Goal: Check status: Check status

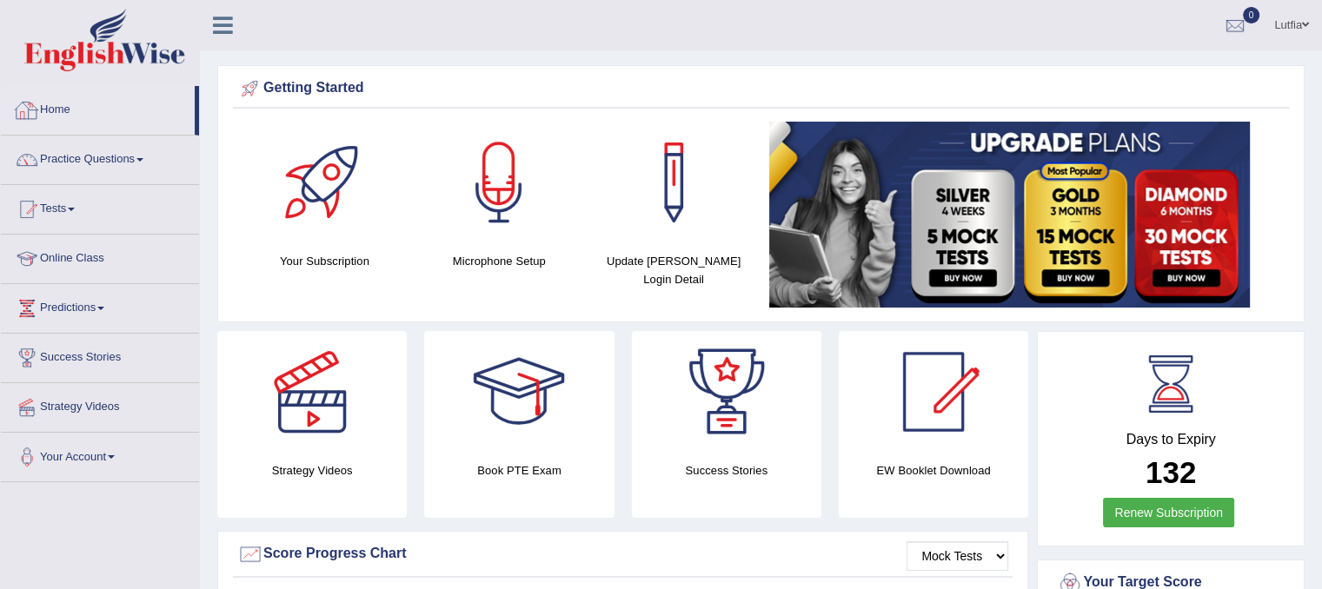
click at [65, 104] on link "Home" at bounding box center [98, 107] width 194 height 43
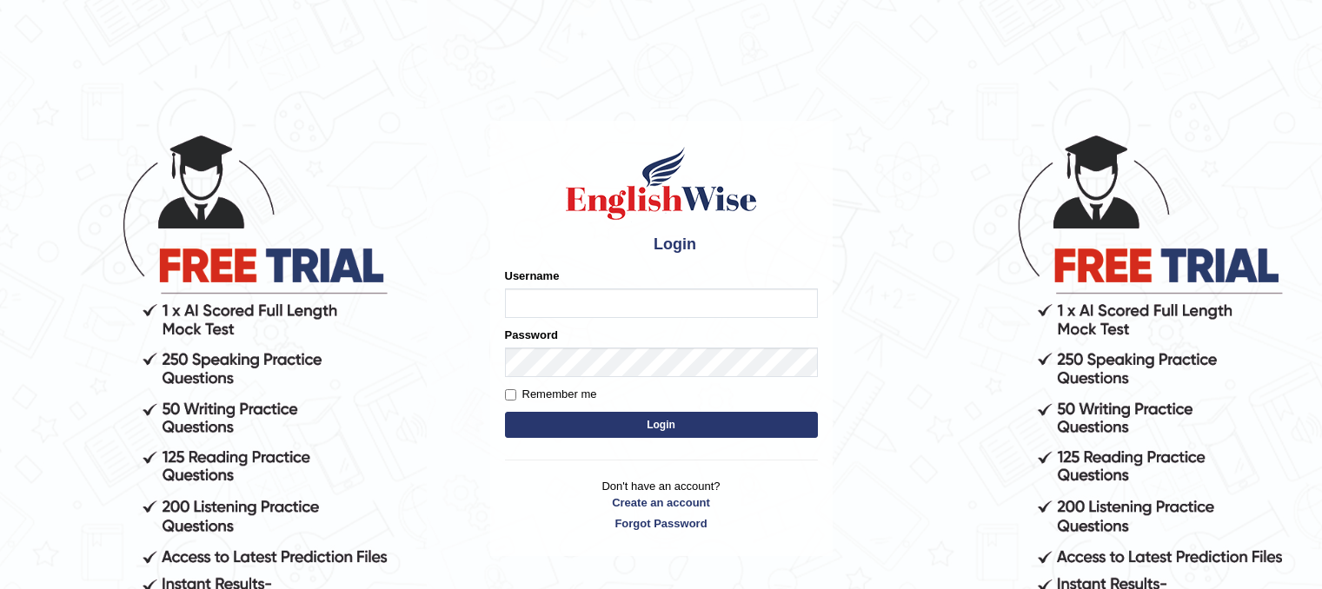
type input "Lutfia"
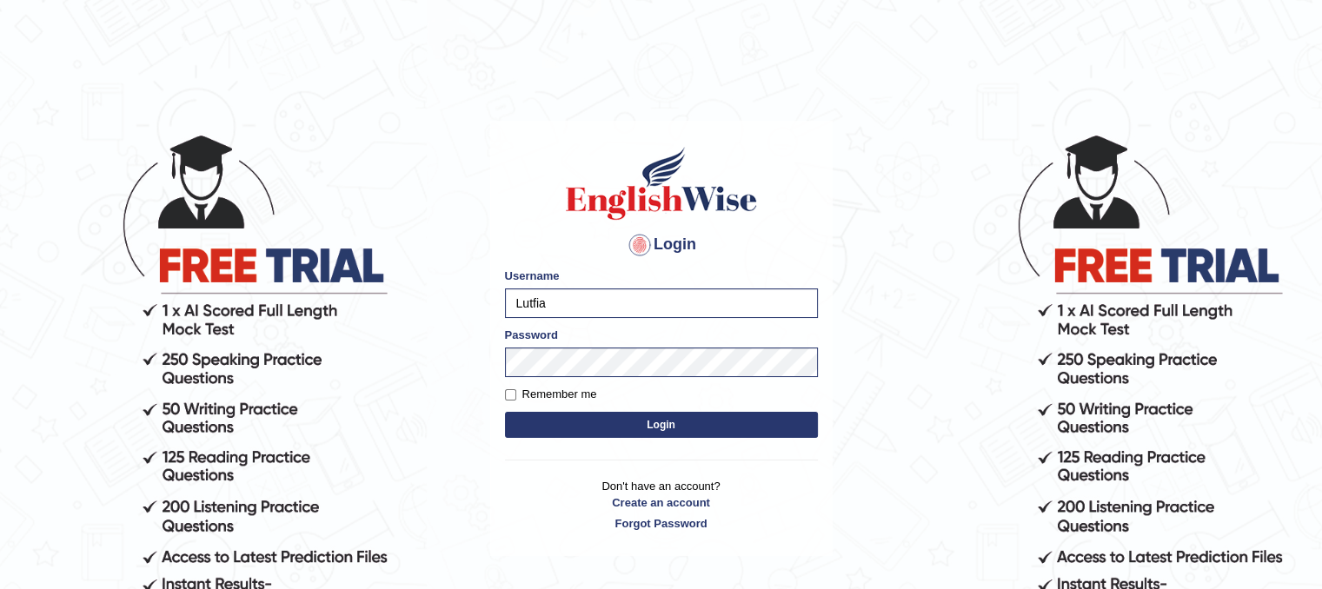
click at [649, 422] on button "Login" at bounding box center [661, 425] width 313 height 26
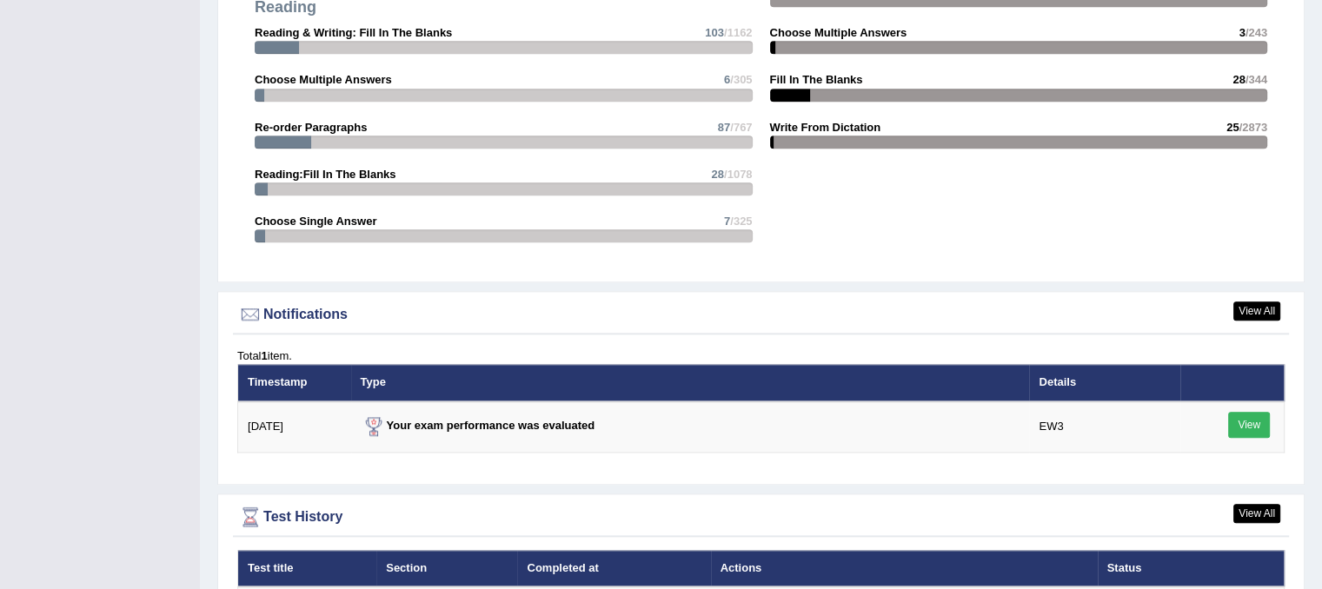
scroll to position [2201, 0]
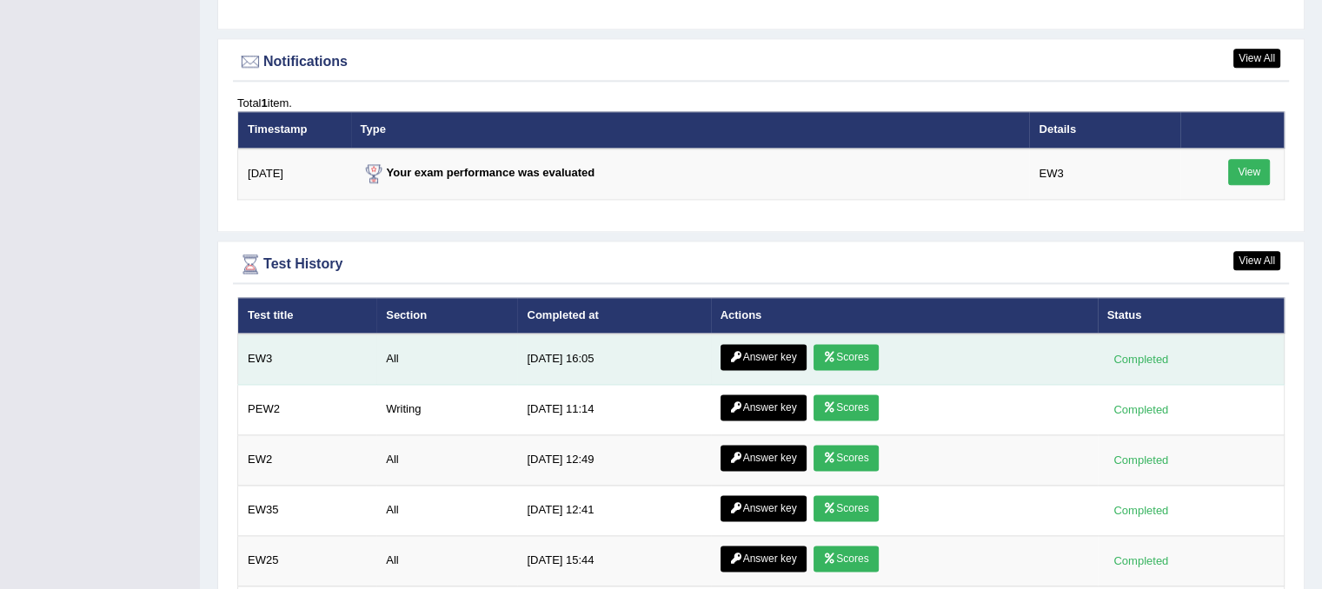
click at [839, 353] on link "Scores" at bounding box center [846, 357] width 64 height 26
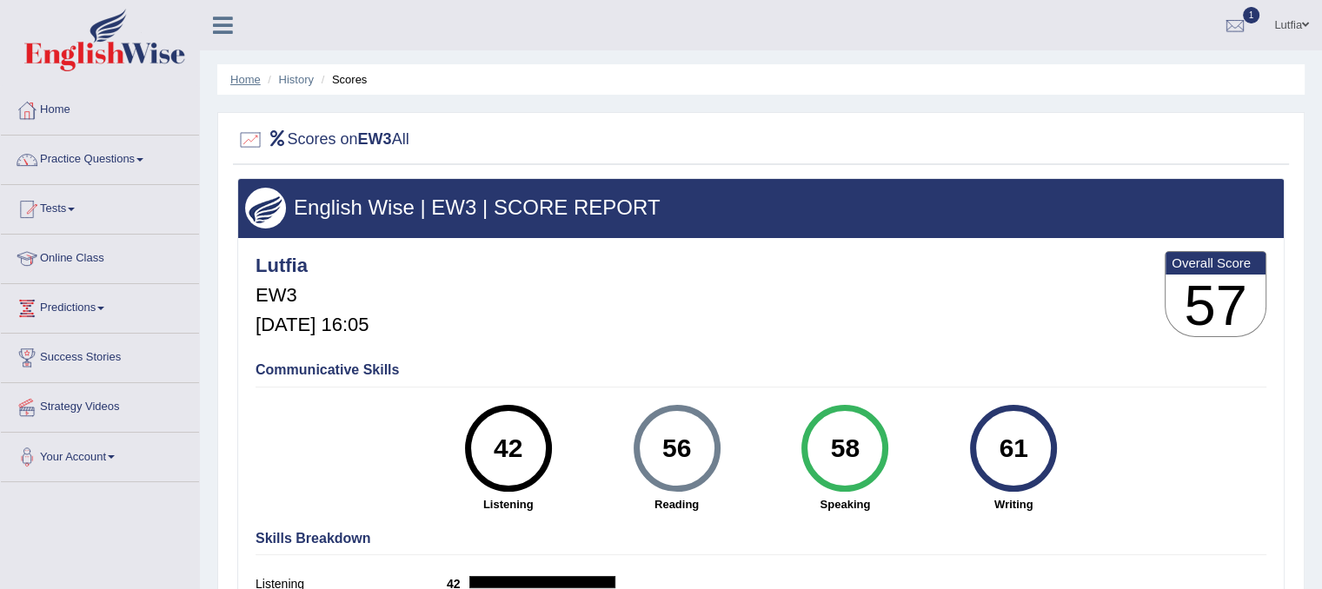
click at [251, 83] on link "Home" at bounding box center [245, 79] width 30 height 13
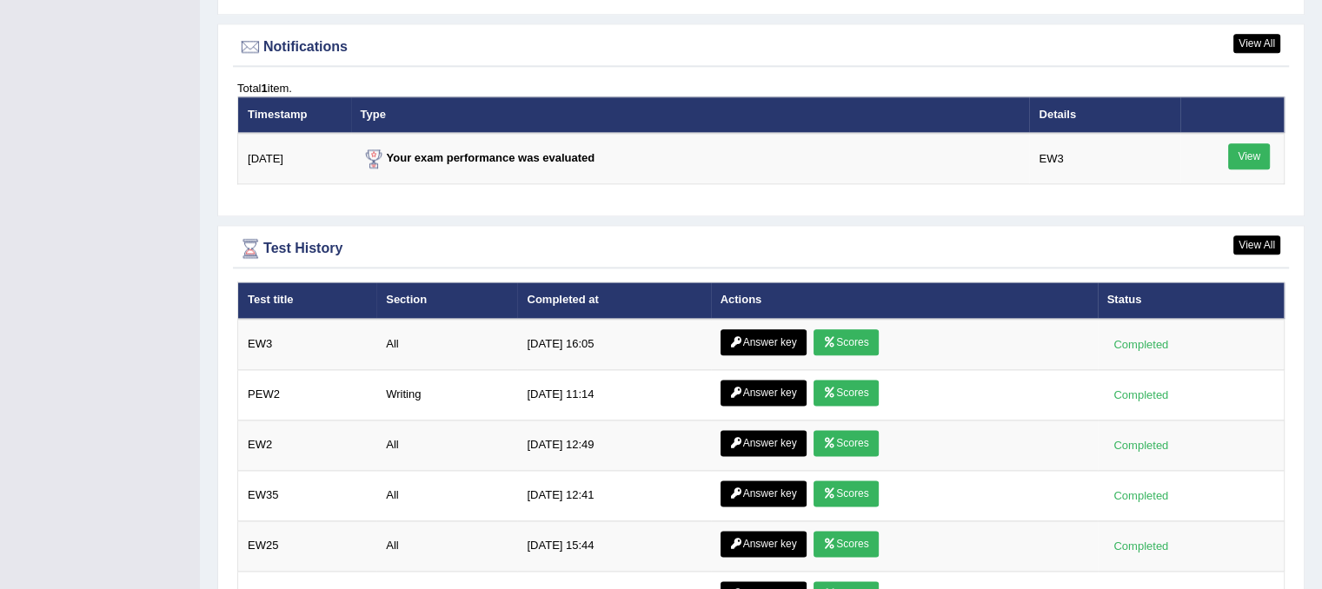
scroll to position [2260, 0]
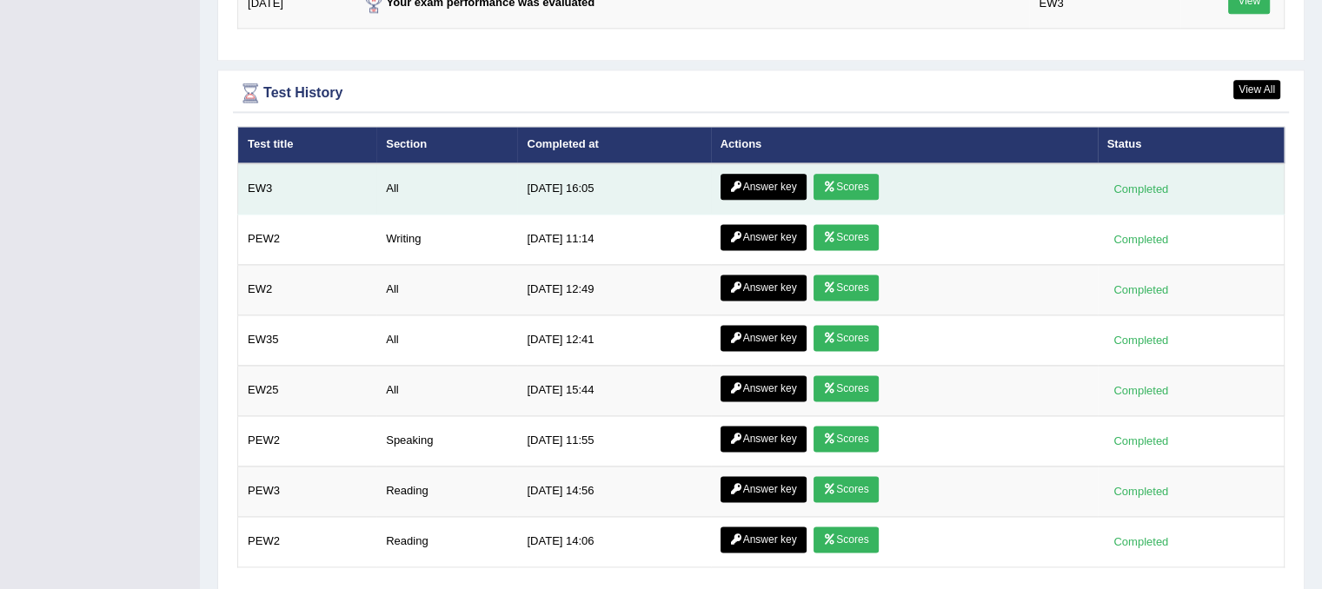
click at [772, 181] on link "Answer key" at bounding box center [764, 187] width 86 height 26
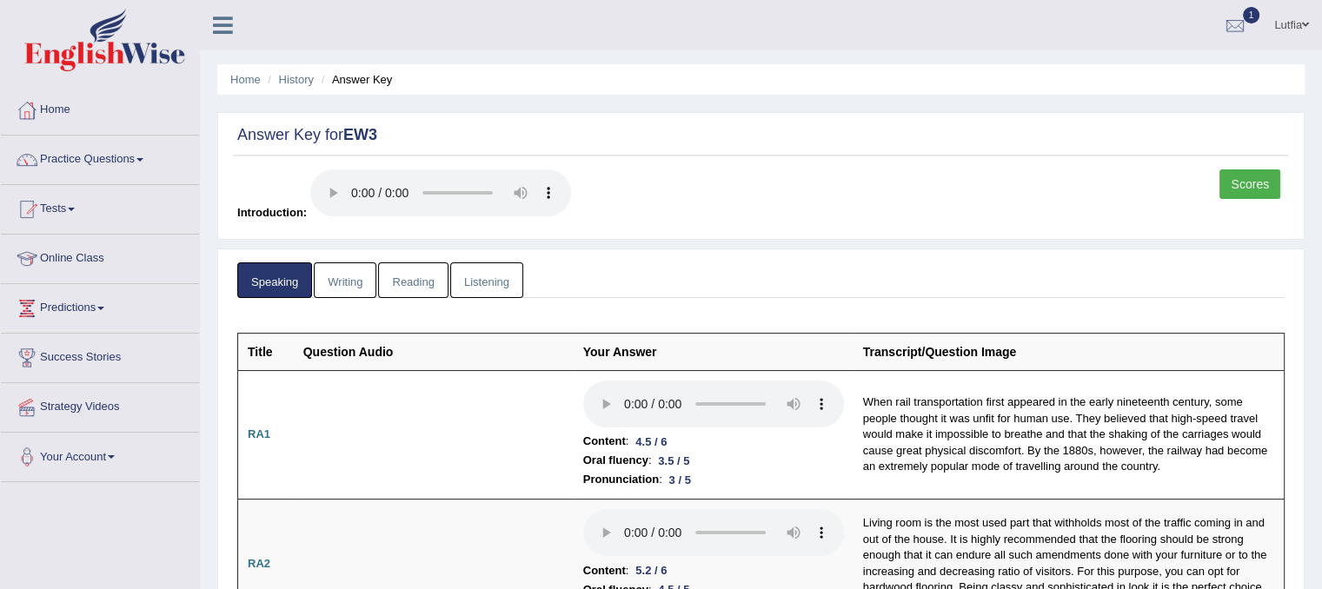
click at [353, 281] on link "Writing" at bounding box center [345, 280] width 63 height 36
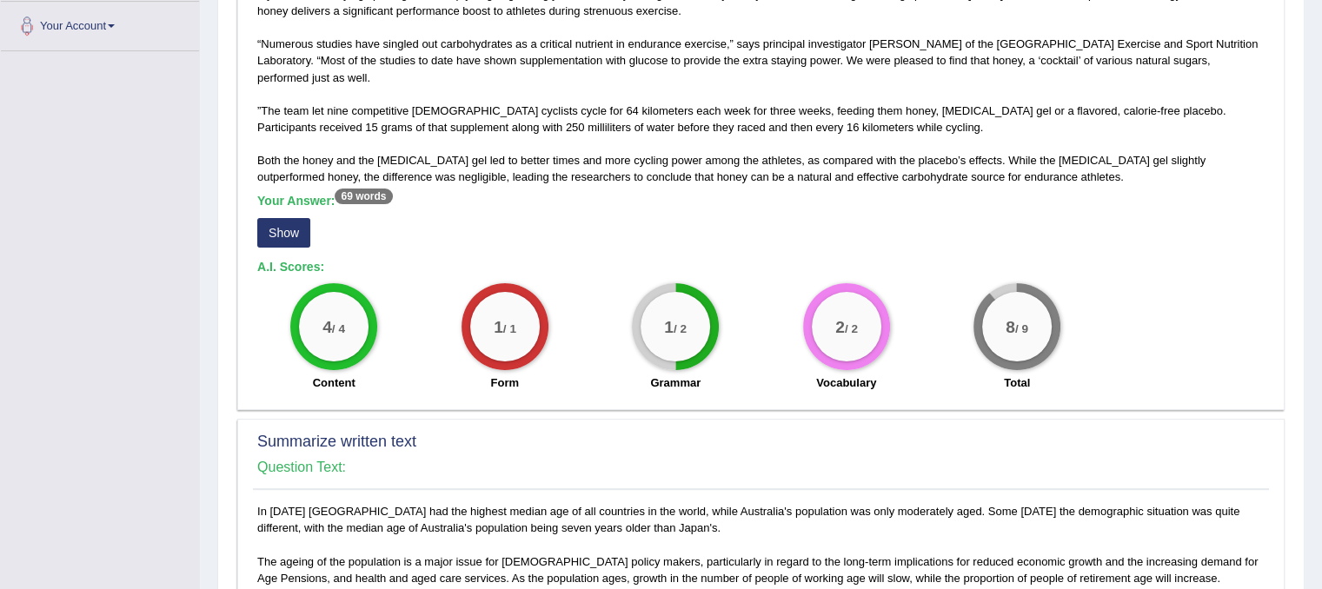
scroll to position [435, 0]
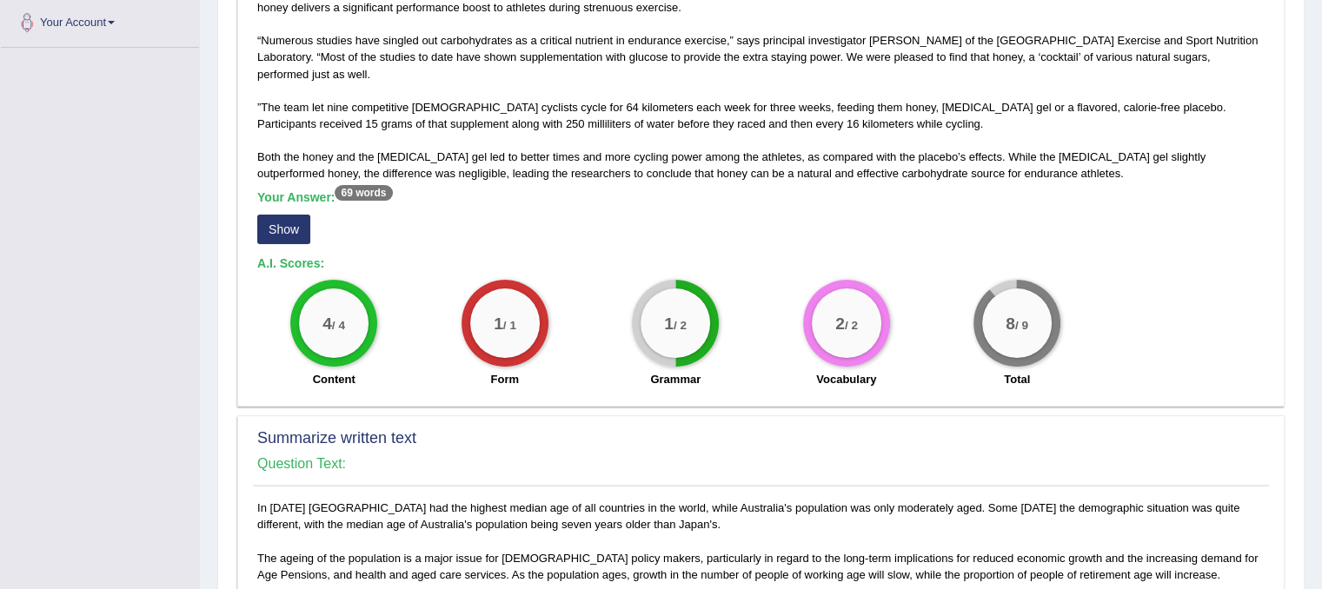
click at [286, 228] on button "Show" at bounding box center [283, 230] width 53 height 30
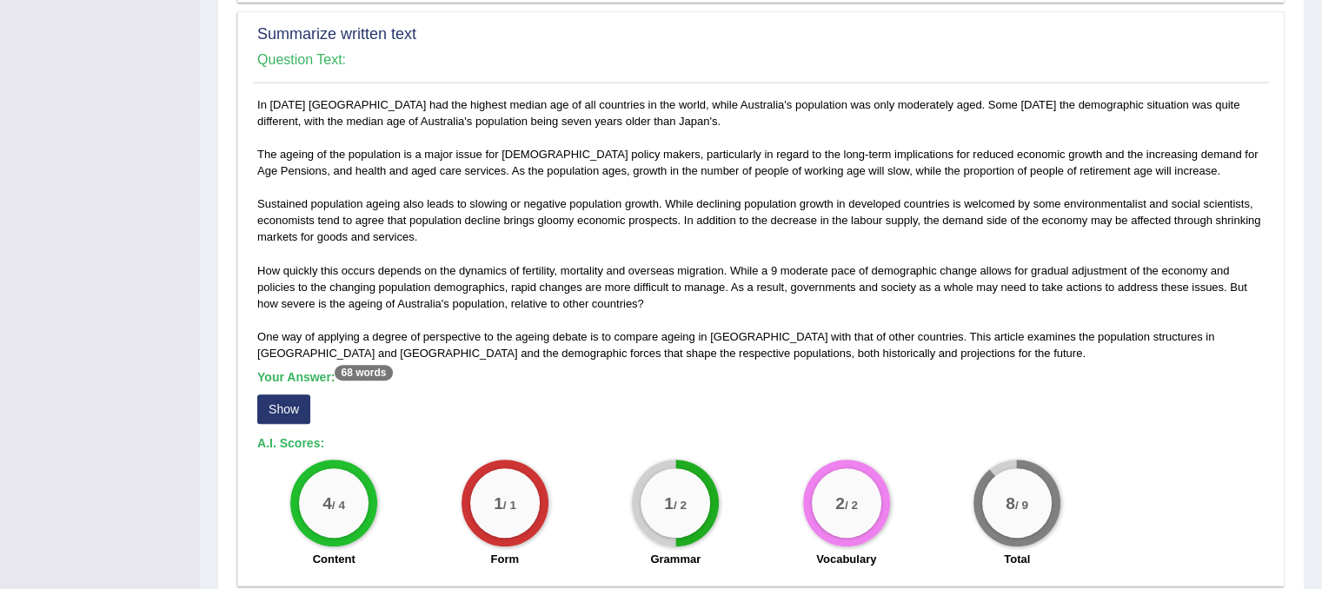
scroll to position [956, 0]
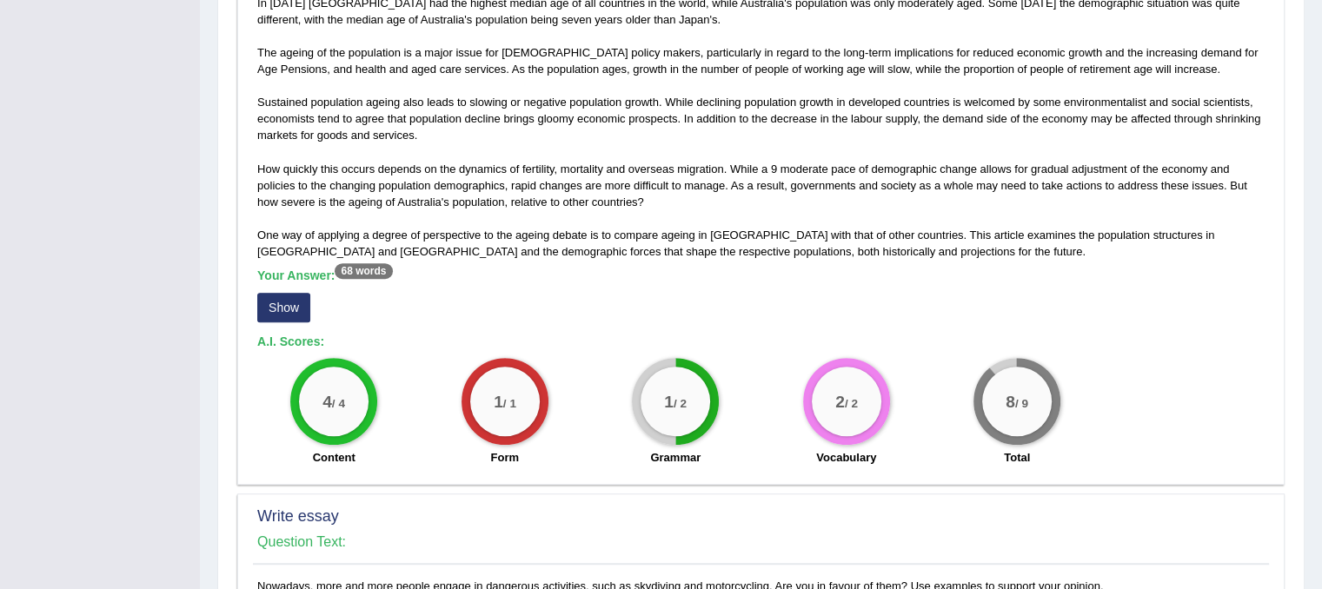
click at [300, 309] on button "Show" at bounding box center [283, 308] width 53 height 30
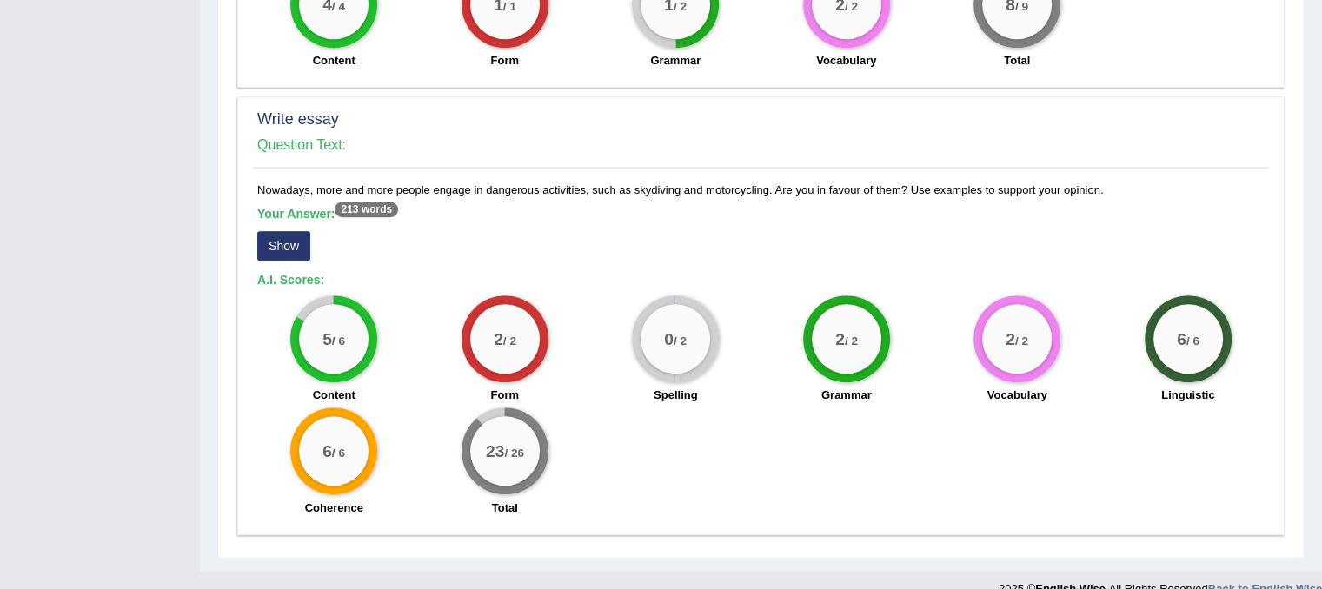
scroll to position [1393, 0]
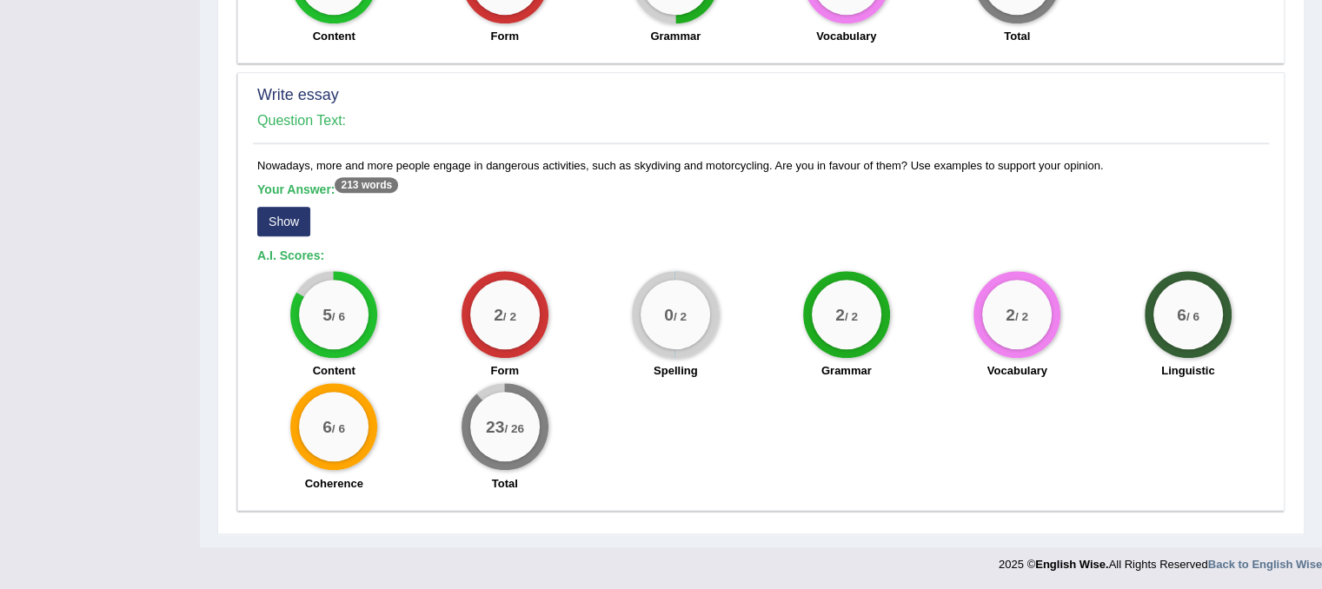
click at [272, 227] on button "Show" at bounding box center [283, 222] width 53 height 30
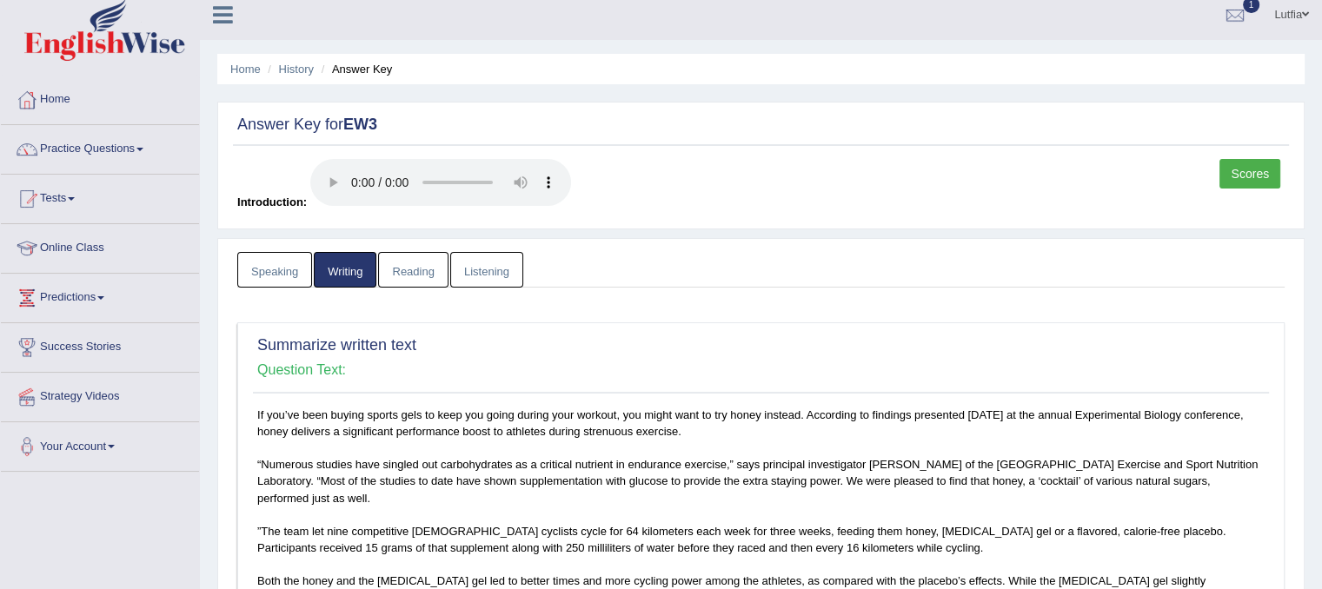
scroll to position [0, 0]
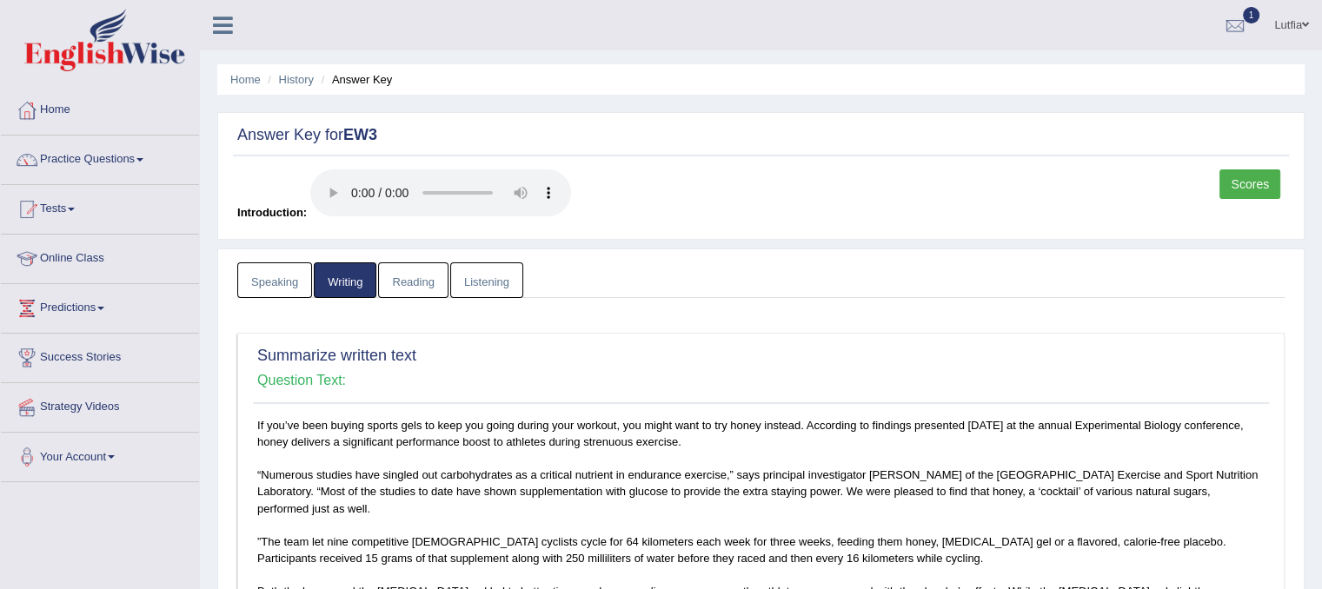
click at [422, 277] on link "Reading" at bounding box center [413, 280] width 70 height 36
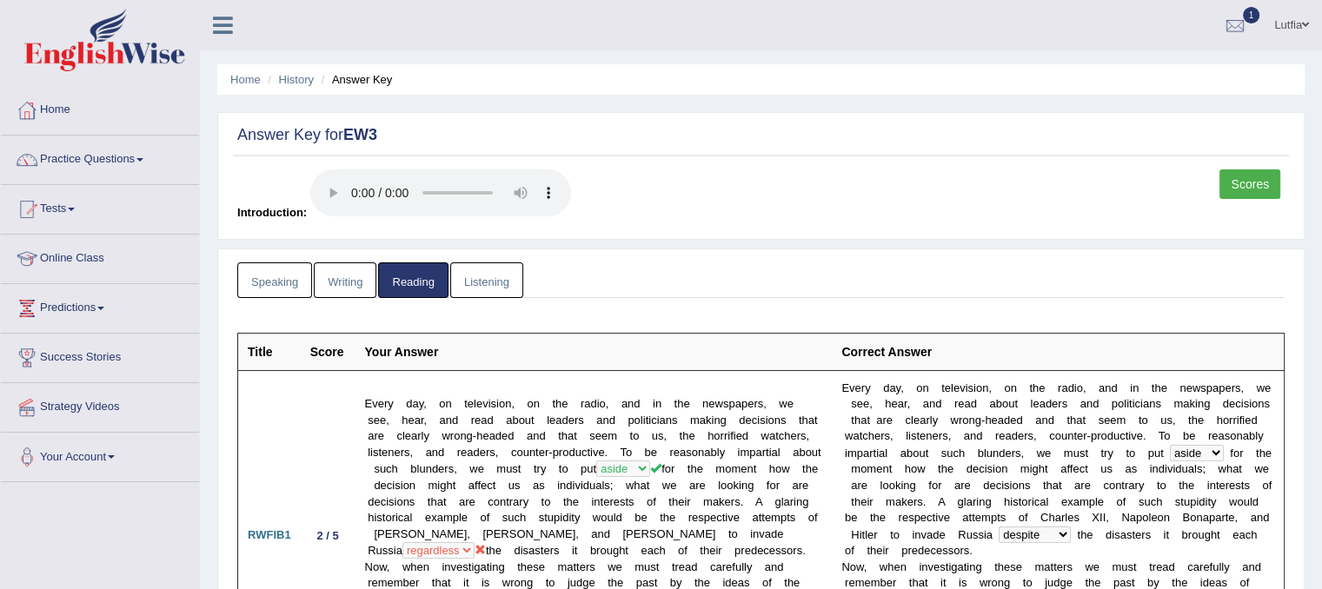
click at [467, 272] on link "Listening" at bounding box center [486, 280] width 73 height 36
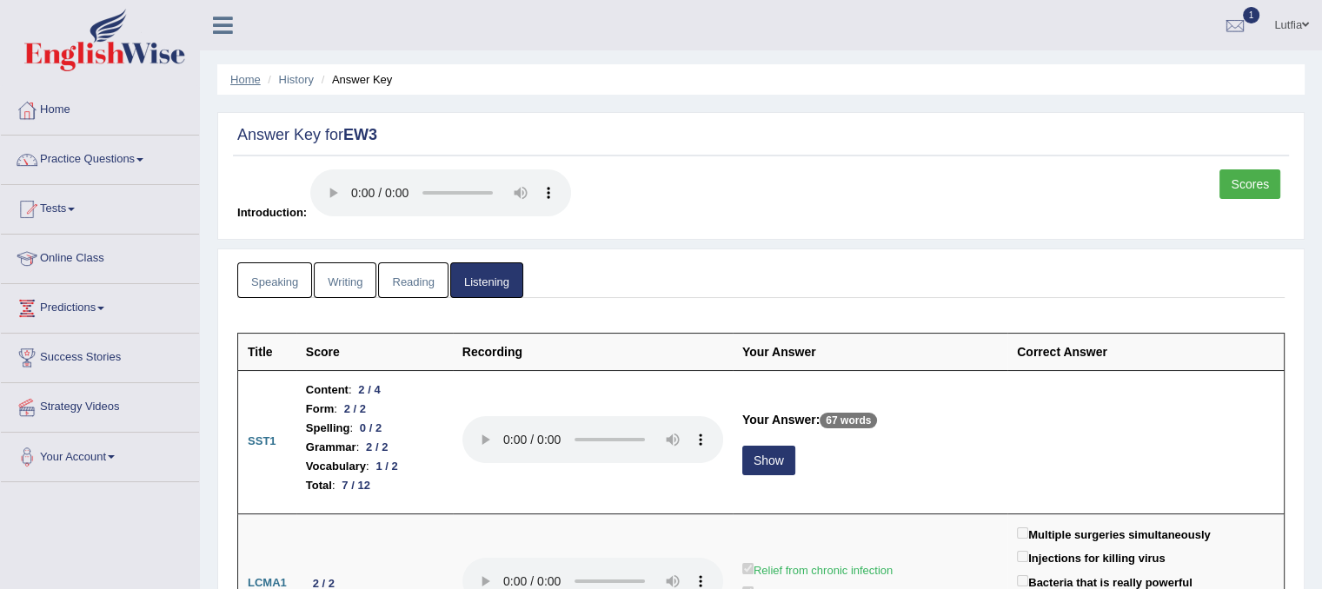
click at [247, 75] on link "Home" at bounding box center [245, 79] width 30 height 13
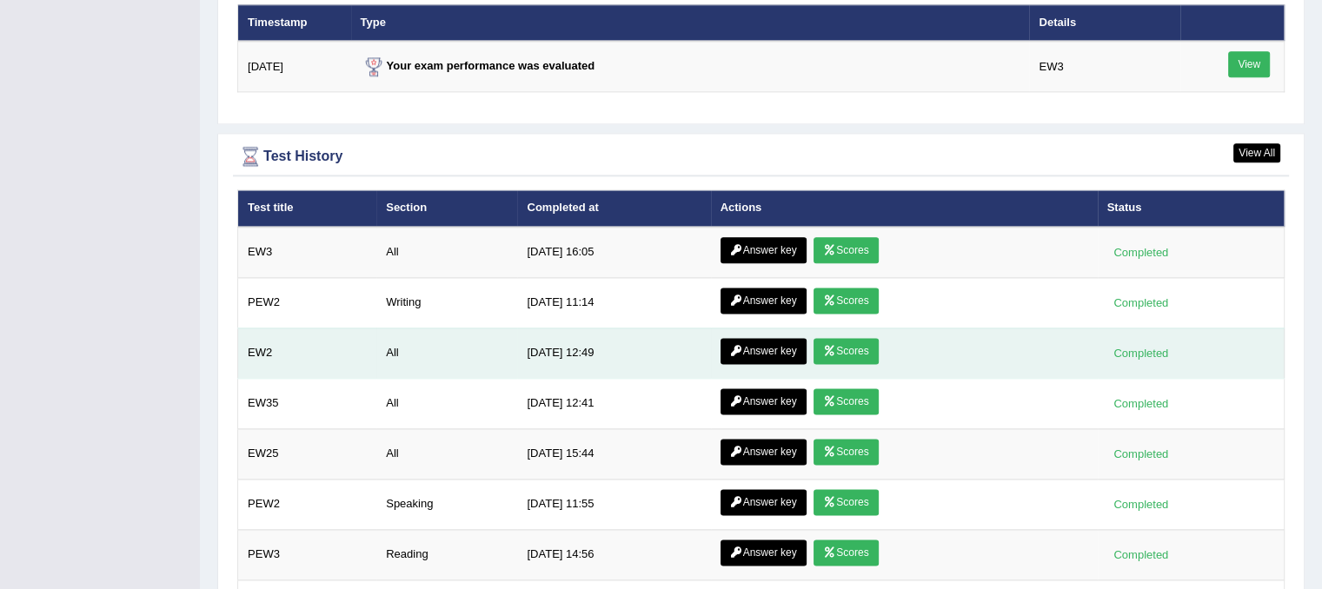
scroll to position [2260, 0]
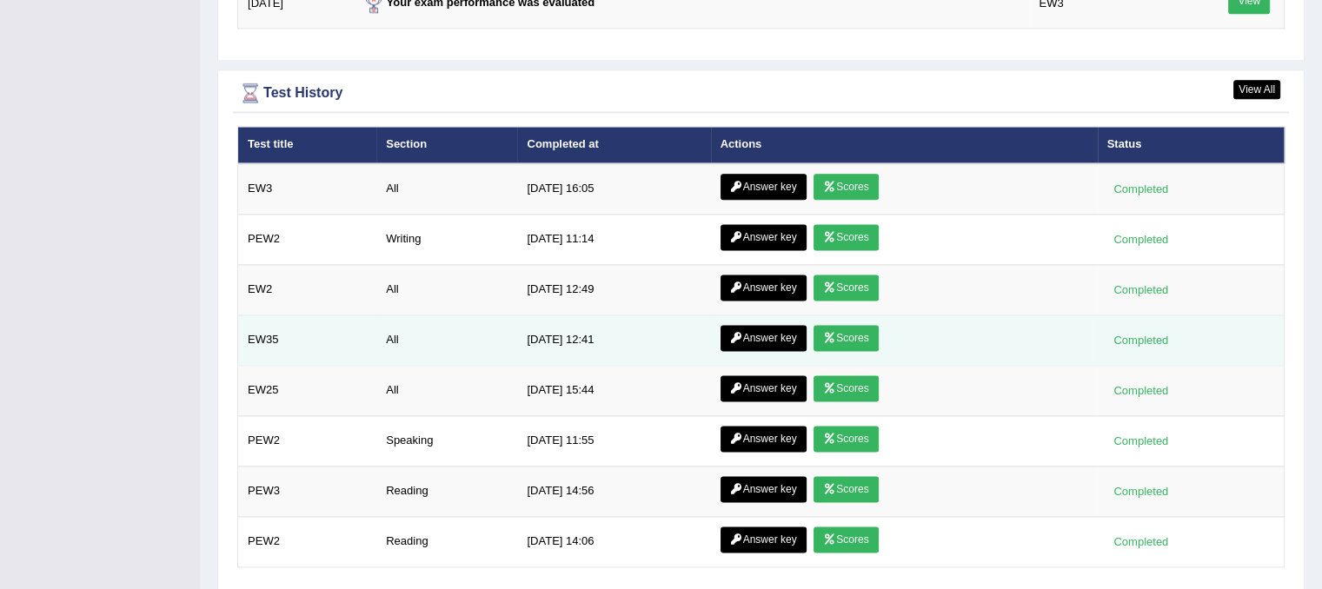
click at [834, 328] on link "Scores" at bounding box center [846, 338] width 64 height 26
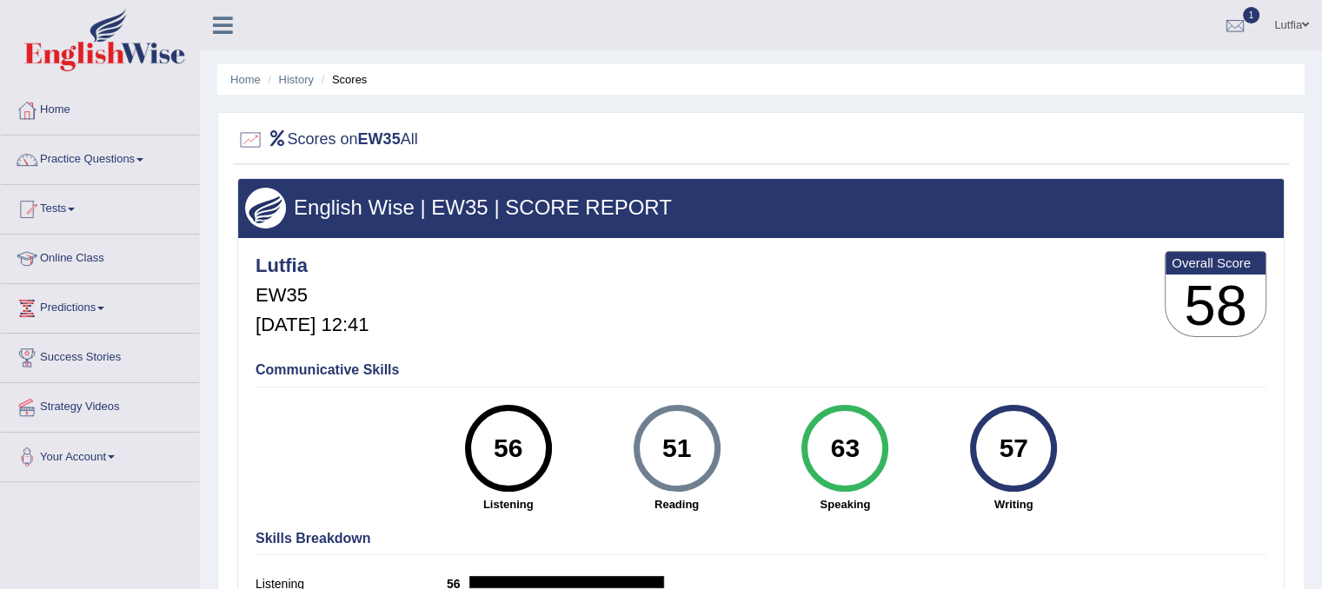
click at [900, 293] on div "Lutfia EW35 [DATE] 12:41 Overall Score 58" at bounding box center [761, 298] width 1020 height 103
click at [239, 79] on link "Home" at bounding box center [245, 79] width 30 height 13
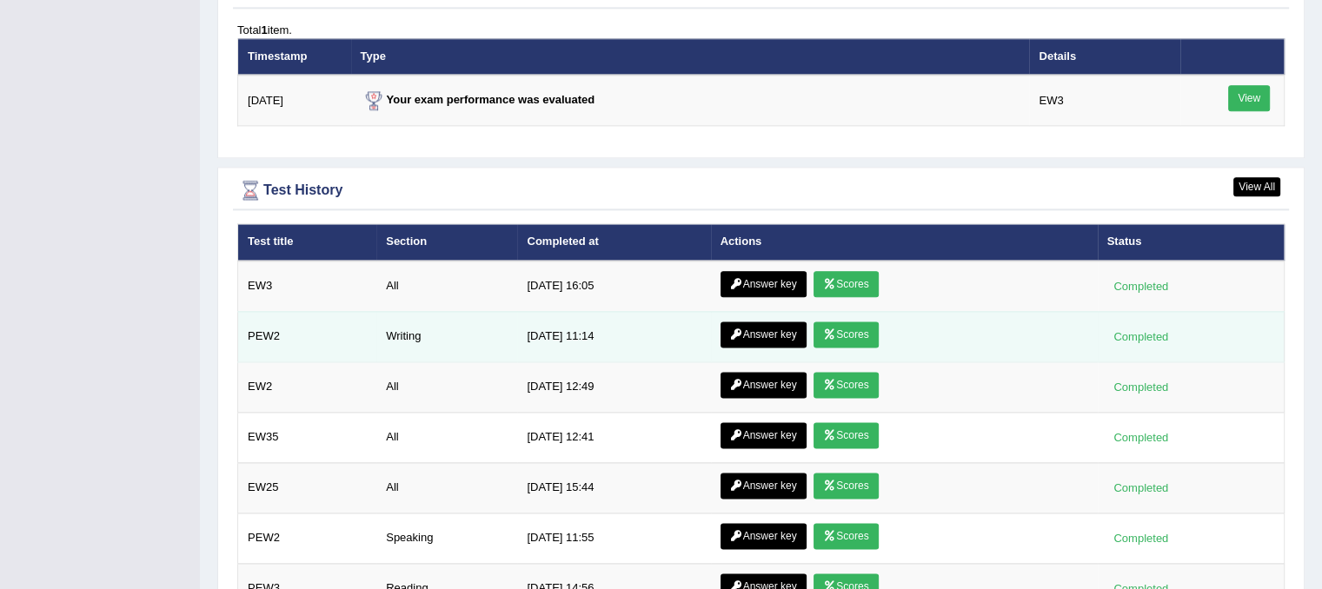
scroll to position [2260, 0]
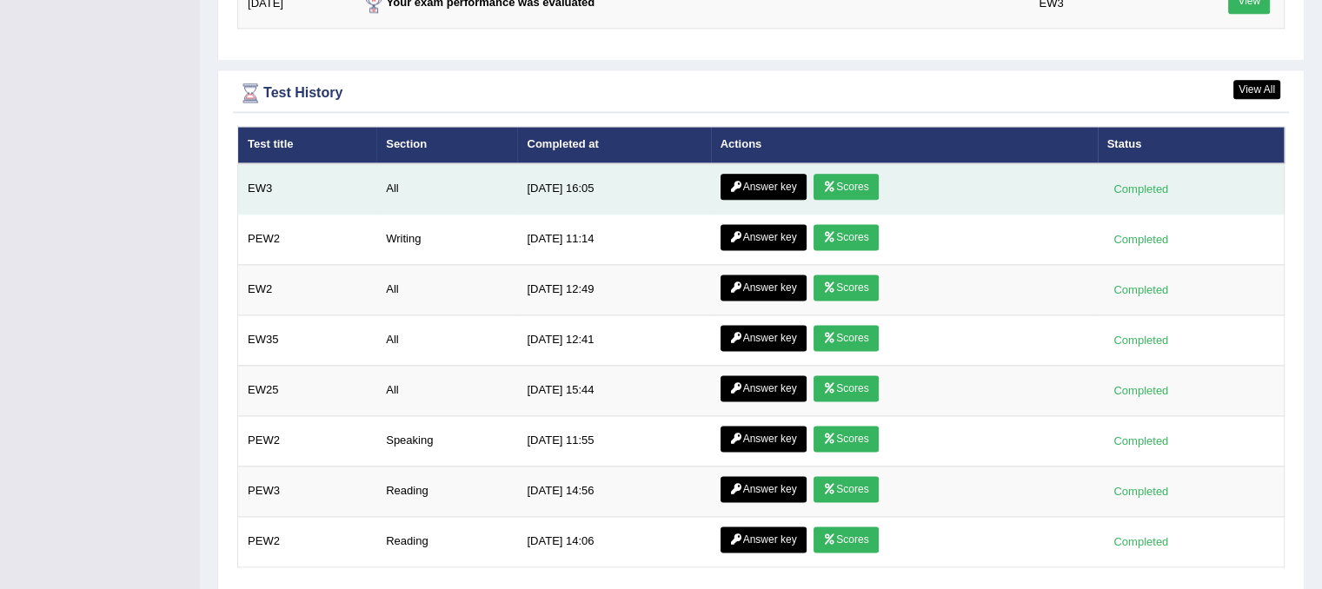
click at [809, 175] on td "Answer key Scores" at bounding box center [904, 188] width 387 height 51
click at [834, 181] on link "Scores" at bounding box center [846, 187] width 64 height 26
